Goal: Check status: Check status

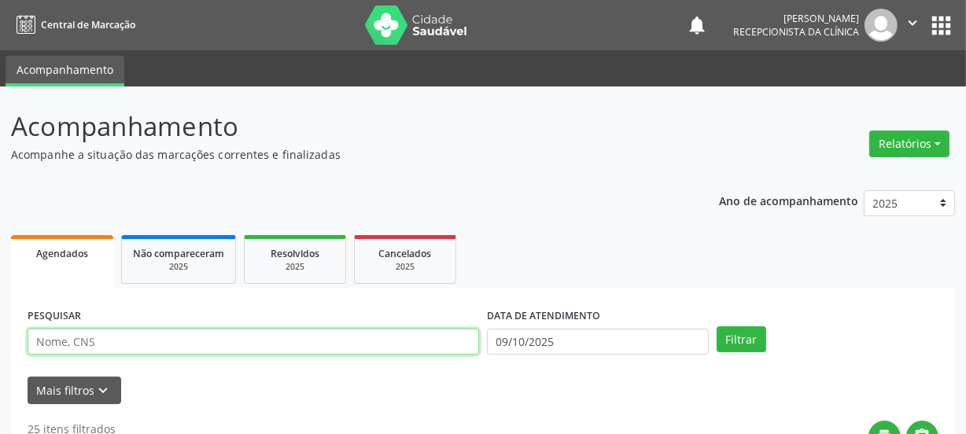
click at [151, 334] on input "text" at bounding box center [254, 342] width 452 height 27
type input "705300447472790"
click at [717, 326] on button "Filtrar" at bounding box center [742, 339] width 50 height 27
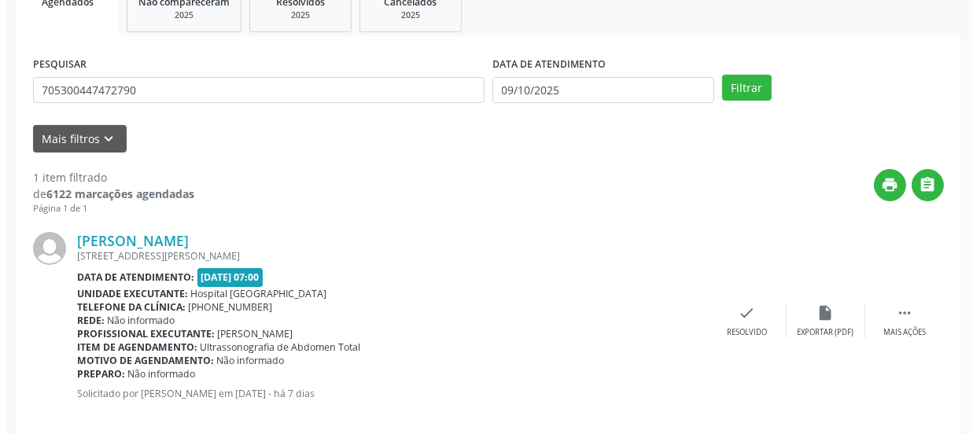
scroll to position [272, 0]
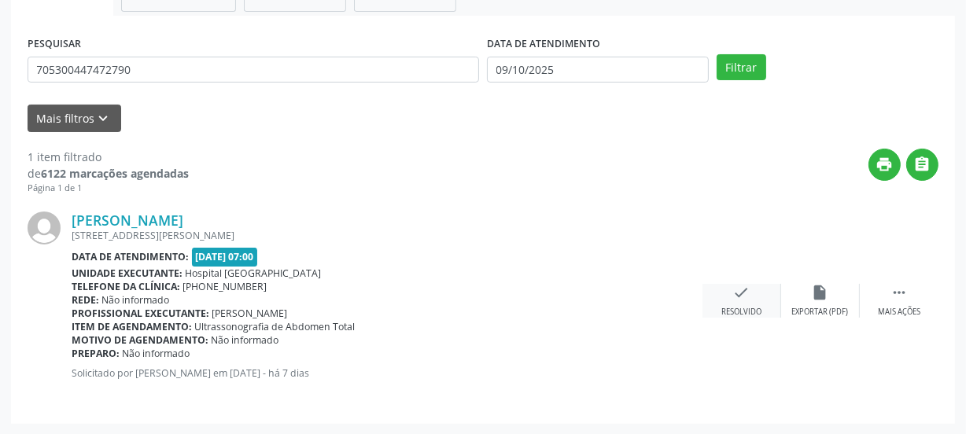
click at [744, 308] on div "Resolvido" at bounding box center [741, 312] width 40 height 11
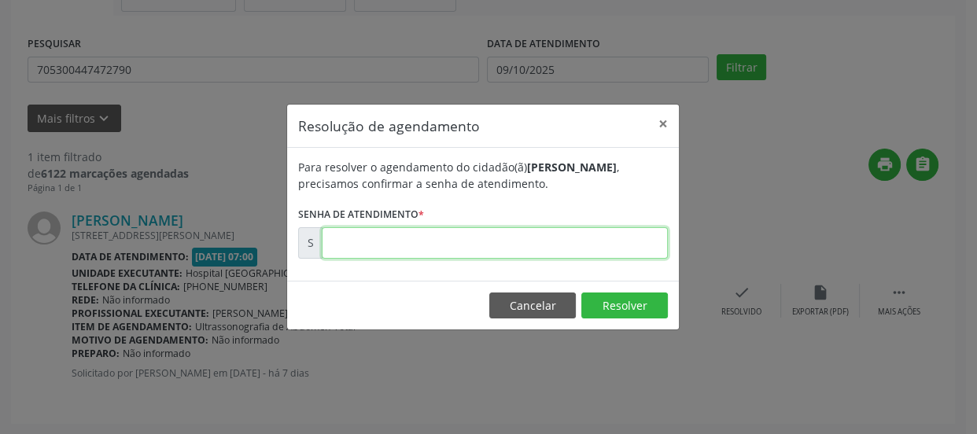
drag, startPoint x: 571, startPoint y: 253, endPoint x: 548, endPoint y: 254, distance: 23.6
click at [567, 247] on input "text" at bounding box center [495, 242] width 346 height 31
type input "00180385"
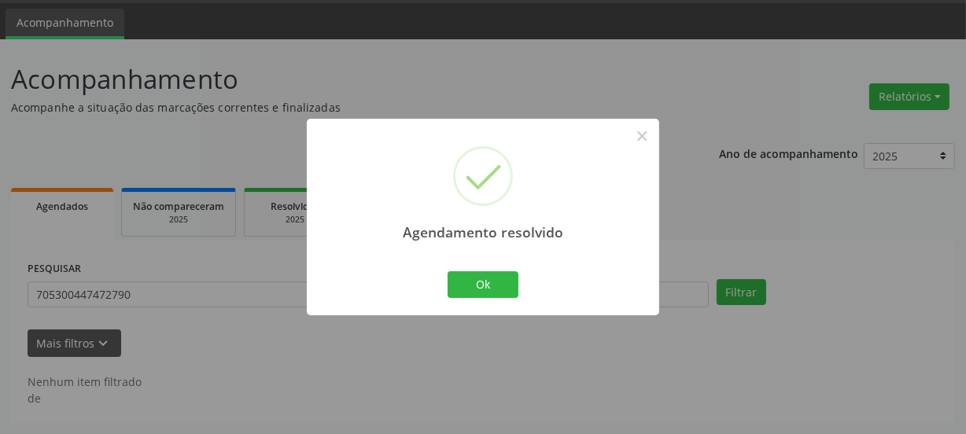
scroll to position [46, 0]
click at [488, 280] on button "Ok" at bounding box center [483, 284] width 71 height 27
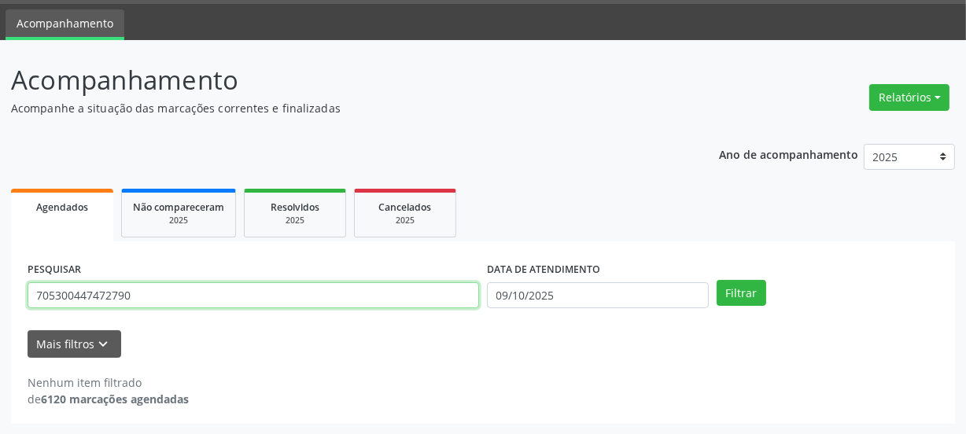
drag, startPoint x: 201, startPoint y: 296, endPoint x: 11, endPoint y: 381, distance: 208.5
click at [7, 378] on div "Acompanhamento Acompanhe a situação das marcações correntes e finalizadas Relat…" at bounding box center [483, 237] width 966 height 395
paste input "text"
paste input "7"
type input "702609265261140"
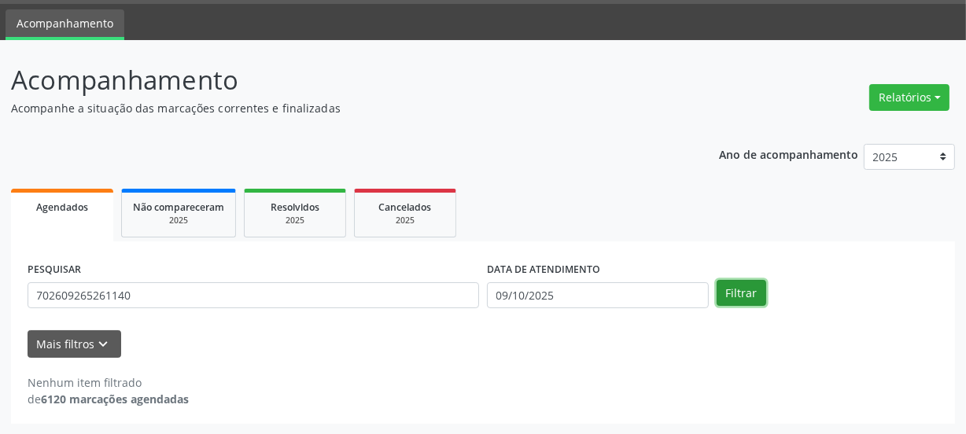
click at [729, 291] on button "Filtrar" at bounding box center [742, 293] width 50 height 27
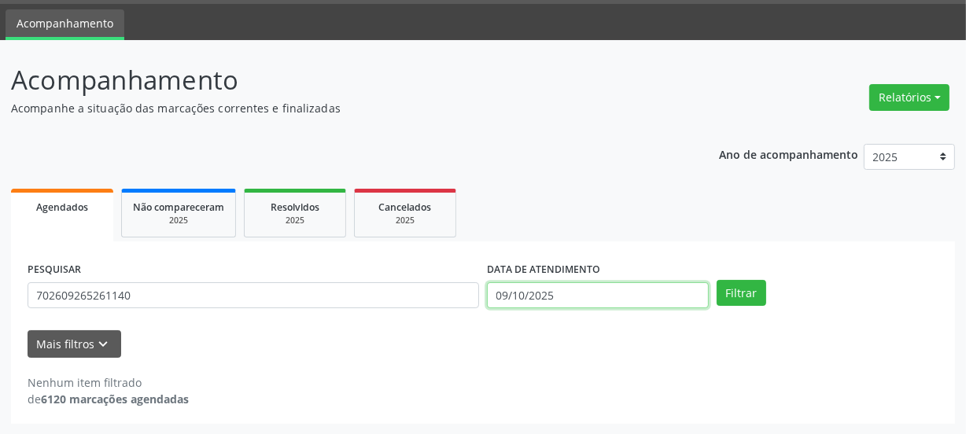
drag, startPoint x: 571, startPoint y: 295, endPoint x: 334, endPoint y: 296, distance: 237.6
click at [334, 292] on div "PESQUISAR 702609265261140 DATA DE ATENDIMENTO [DATE] Filtrar" at bounding box center [483, 288] width 919 height 61
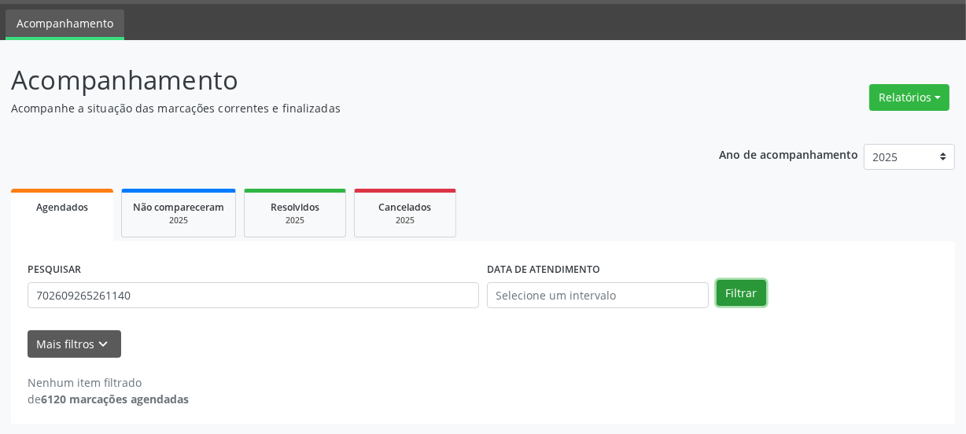
click at [733, 298] on button "Filtrar" at bounding box center [742, 293] width 50 height 27
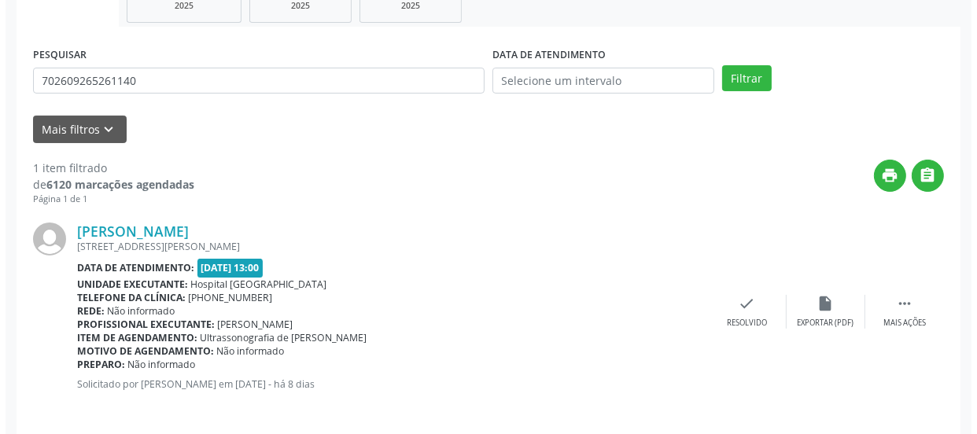
scroll to position [272, 0]
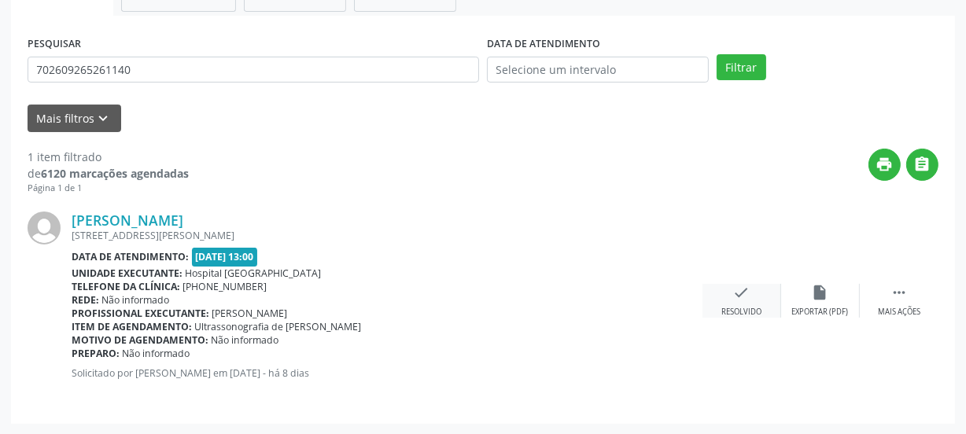
click at [742, 290] on icon "check" at bounding box center [741, 292] width 17 height 17
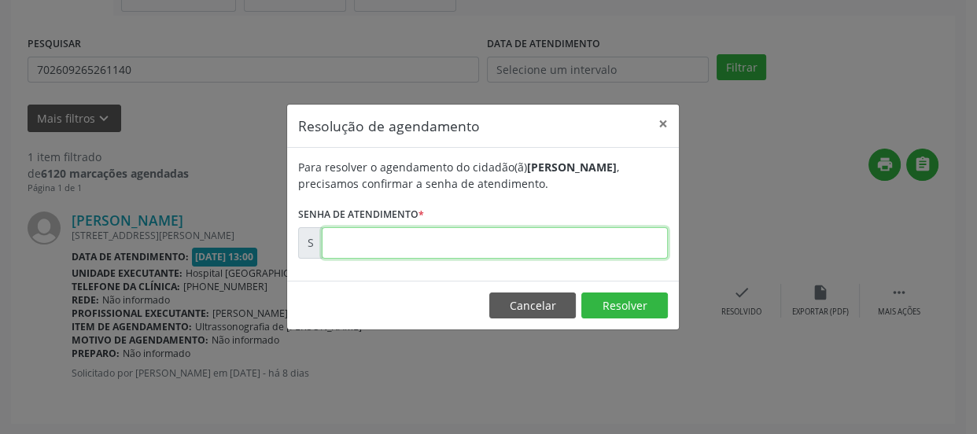
click at [666, 244] on input "text" at bounding box center [495, 242] width 346 height 31
type input "00179999"
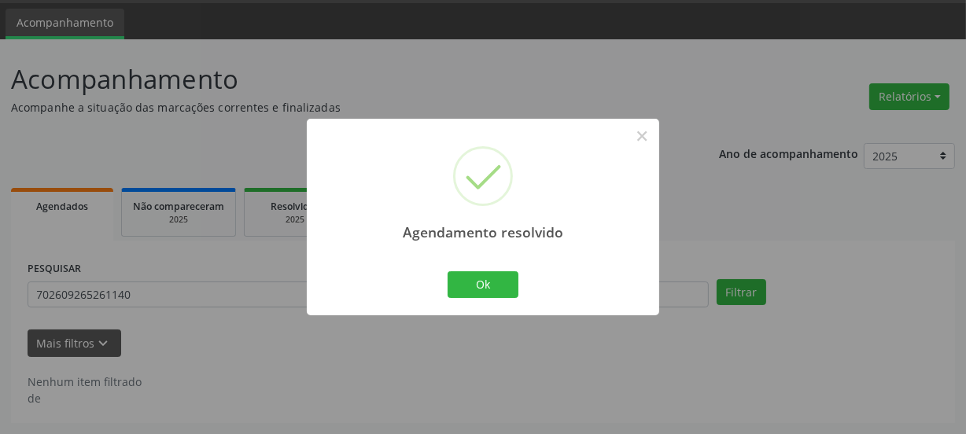
scroll to position [46, 0]
click at [500, 283] on button "Ok" at bounding box center [483, 284] width 71 height 27
